Goal: Information Seeking & Learning: Learn about a topic

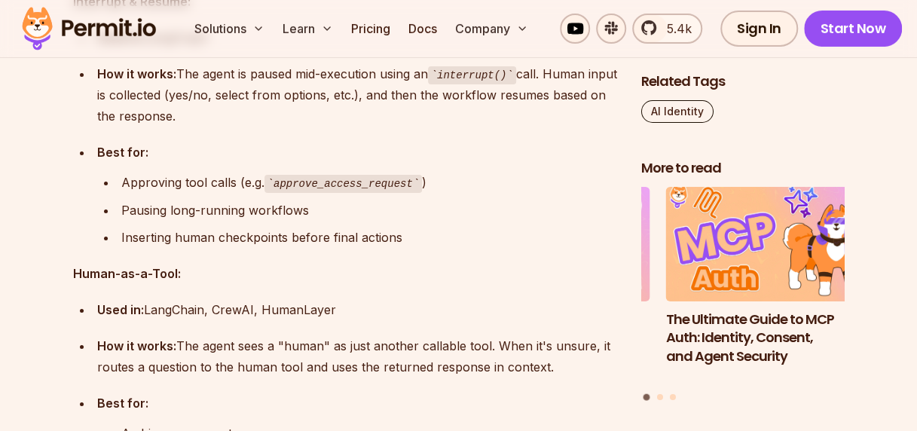
scroll to position [4959, 0]
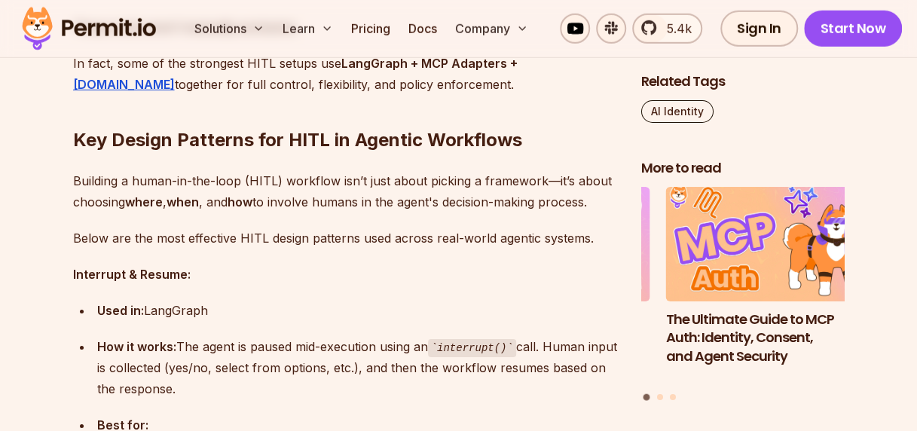
click at [167, 339] on strong "How it works:" at bounding box center [136, 346] width 79 height 15
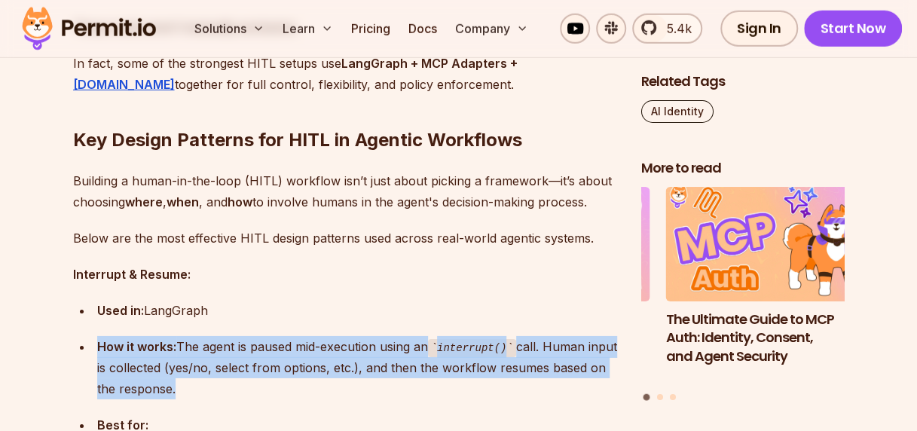
click at [167, 339] on strong "How it works:" at bounding box center [136, 346] width 79 height 15
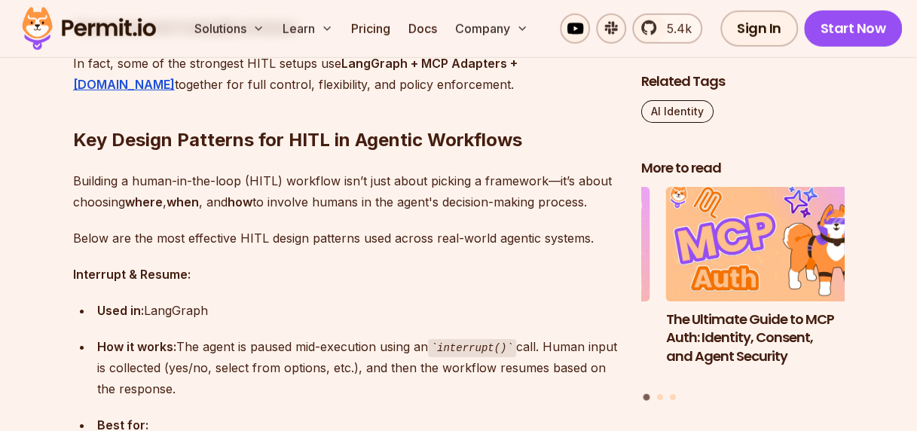
click at [167, 339] on strong "How it works:" at bounding box center [136, 346] width 79 height 15
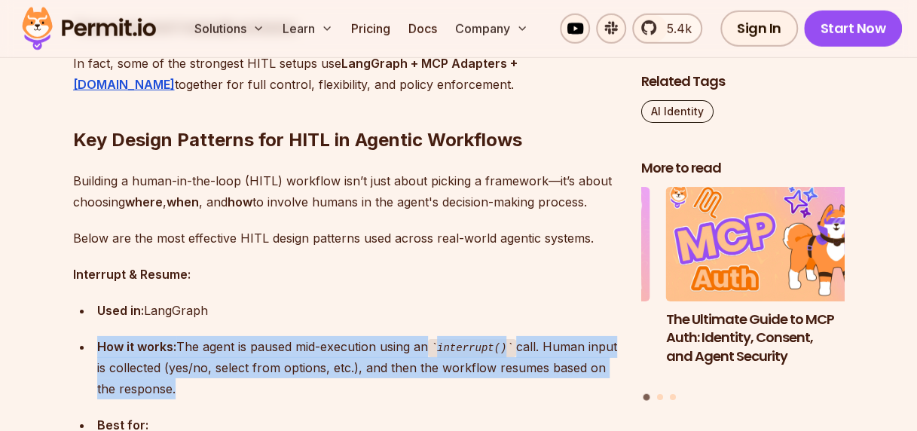
click at [167, 339] on strong "How it works:" at bounding box center [136, 346] width 79 height 15
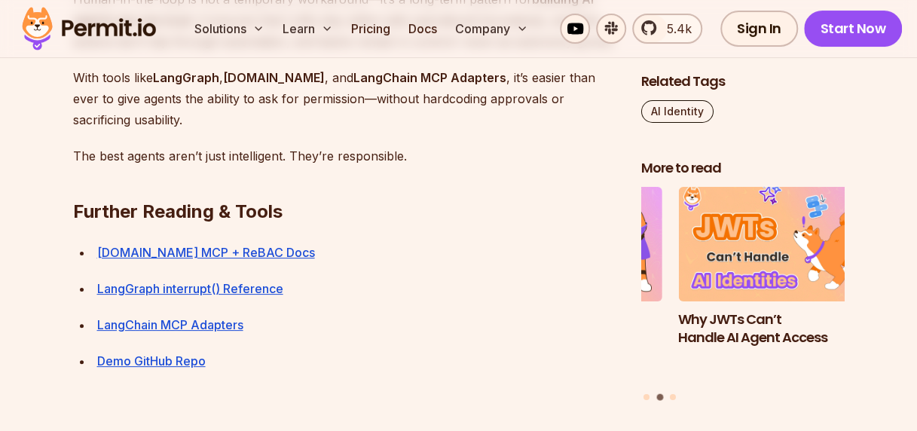
scroll to position [8264, 0]
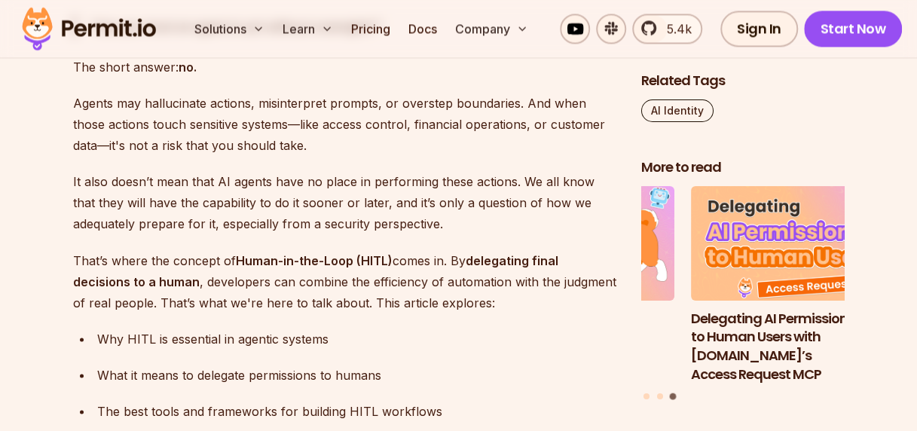
scroll to position [1507, 0]
